Goal: Register for event/course

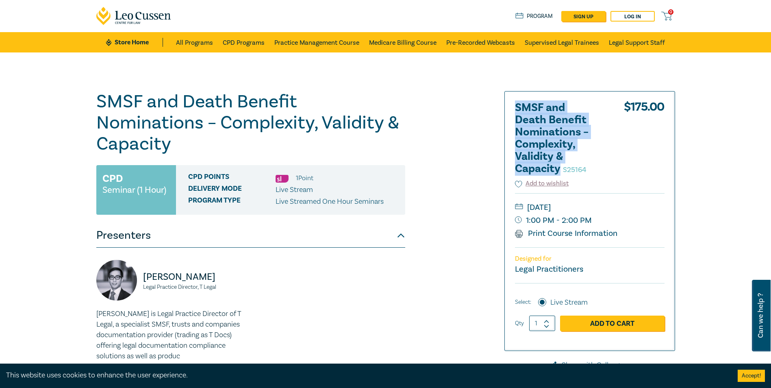
drag, startPoint x: 516, startPoint y: 100, endPoint x: 561, endPoint y: 176, distance: 88.1
click at [561, 176] on div "SMSF and Death Benefit Nominations – Complexity, Validity & Capacity S25164 $ 1…" at bounding box center [589, 220] width 170 height 259
copy h2 "SMSF and Death Benefit Nominations – Complexity, Validity & Capacity"
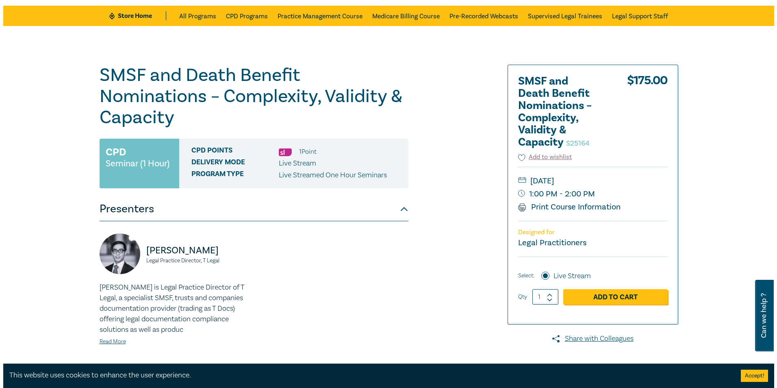
scroll to position [81, 0]
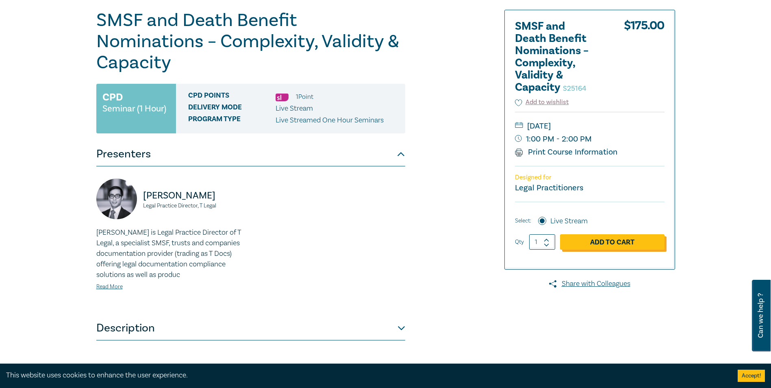
click at [602, 236] on link "Add to Cart" at bounding box center [612, 241] width 104 height 15
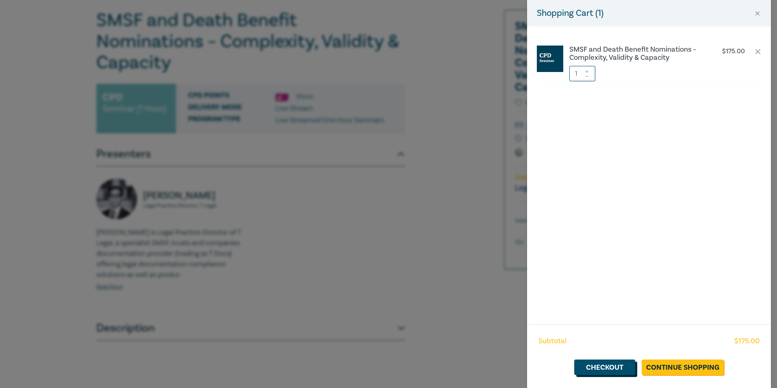
click at [621, 366] on link "Checkout" at bounding box center [604, 366] width 61 height 15
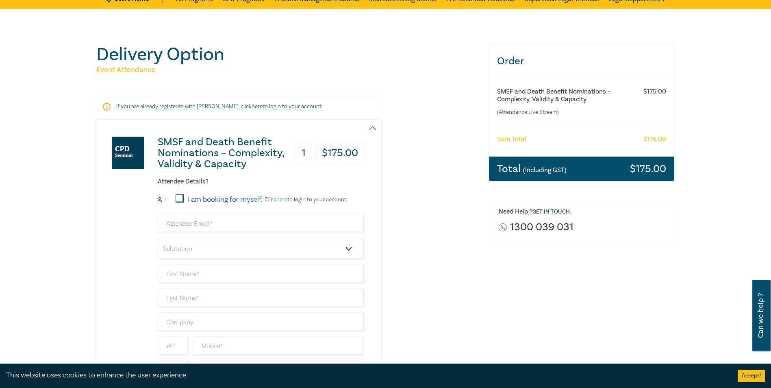
scroll to position [122, 0]
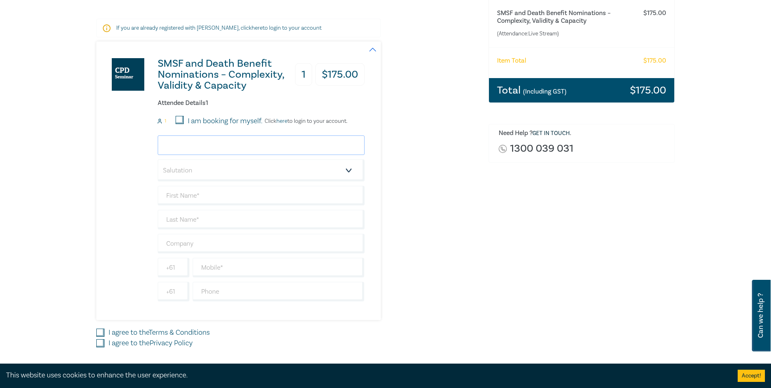
click at [203, 156] on div "Salutation Mr. Mrs. Ms. Miss Dr. Prof. Other +61 +61 Dietary requirement Vegeta…" at bounding box center [261, 218] width 207 height 166
type input "daphne@pandeli.net.au"
type input "Daphne"
type input "Chryssanthakopoulos"
type input "Andrew Pandeli & Co"
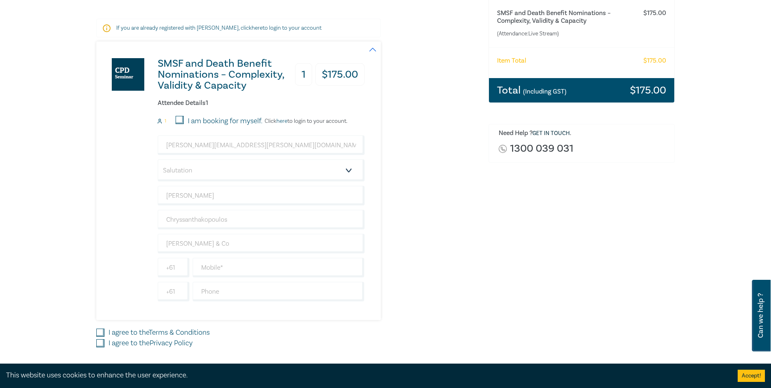
click at [21, 172] on div "Delivery Option Event Attendance If you are already registered with Leo Cussen,…" at bounding box center [385, 173] width 771 height 485
click at [237, 239] on input "Andrew Pandeli & Co" at bounding box center [261, 243] width 207 height 19
click at [70, 236] on div "Delivery Option Event Attendance If you are already registered with Leo Cussen,…" at bounding box center [385, 173] width 771 height 485
click at [218, 268] on input "text" at bounding box center [279, 267] width 172 height 19
click at [217, 268] on input "text" at bounding box center [279, 267] width 172 height 19
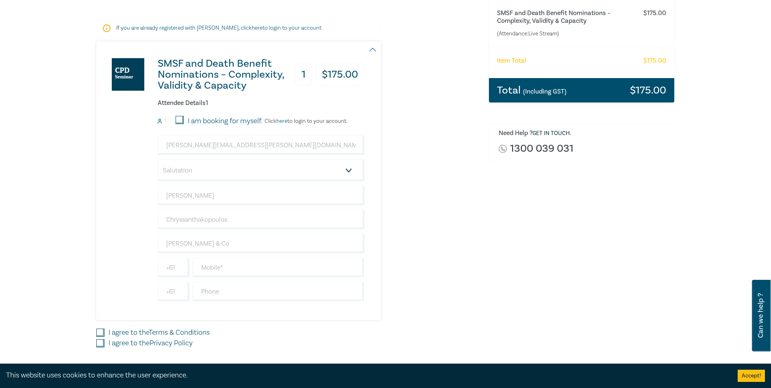
click at [61, 245] on div "Delivery Option Event Attendance If you are already registered with Leo Cussen,…" at bounding box center [385, 173] width 771 height 485
click at [219, 269] on input "text" at bounding box center [279, 267] width 172 height 19
type input "0"
type input "98570666"
click at [477, 227] on div "SMSF and Death Benefit Nominations – Complexity, Validity & Capacity 1 $ 175.00…" at bounding box center [287, 180] width 382 height 278
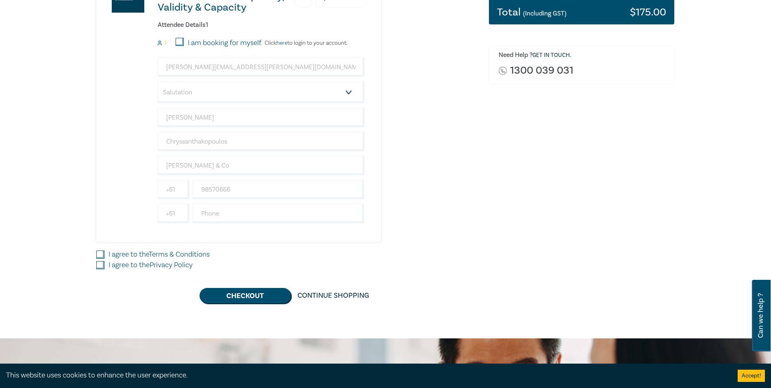
scroll to position [203, 0]
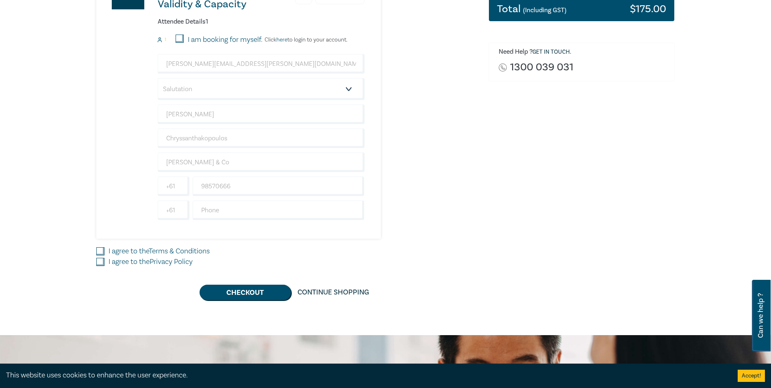
click at [99, 250] on input "I agree to the Terms & Conditions" at bounding box center [100, 251] width 8 height 8
checkbox input "true"
click at [100, 261] on input "I agree to the Privacy Policy" at bounding box center [100, 262] width 8 height 8
checkbox input "true"
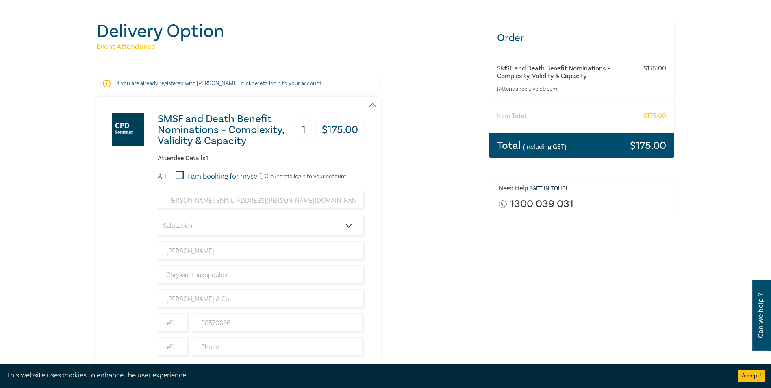
scroll to position [122, 0]
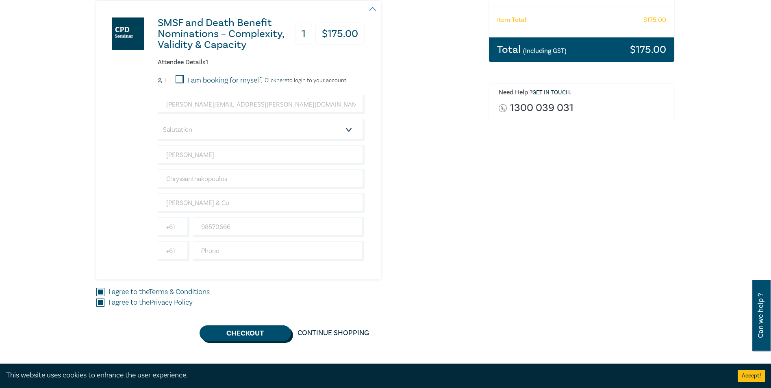
click at [268, 332] on button "Checkout" at bounding box center [244, 332] width 91 height 15
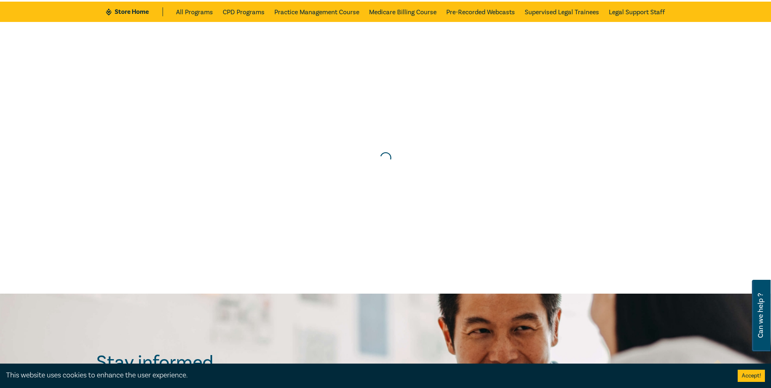
scroll to position [0, 0]
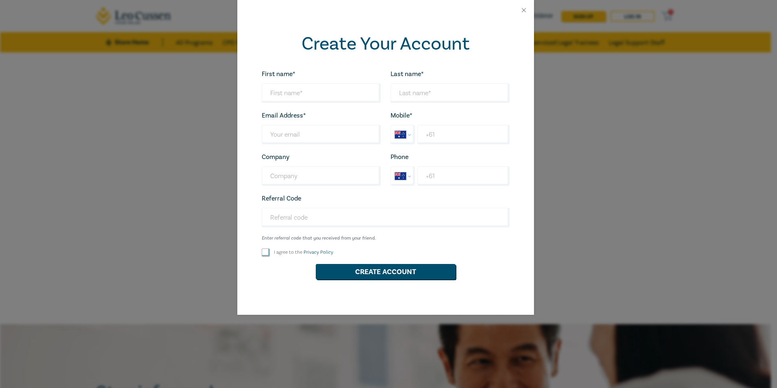
select select "AU"
